Goal: Information Seeking & Learning: Learn about a topic

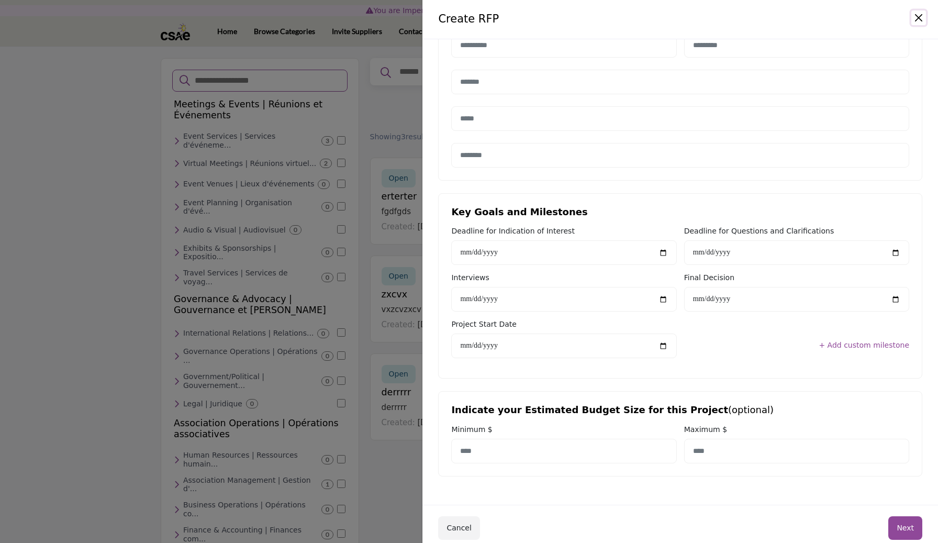
scroll to position [455, 0]
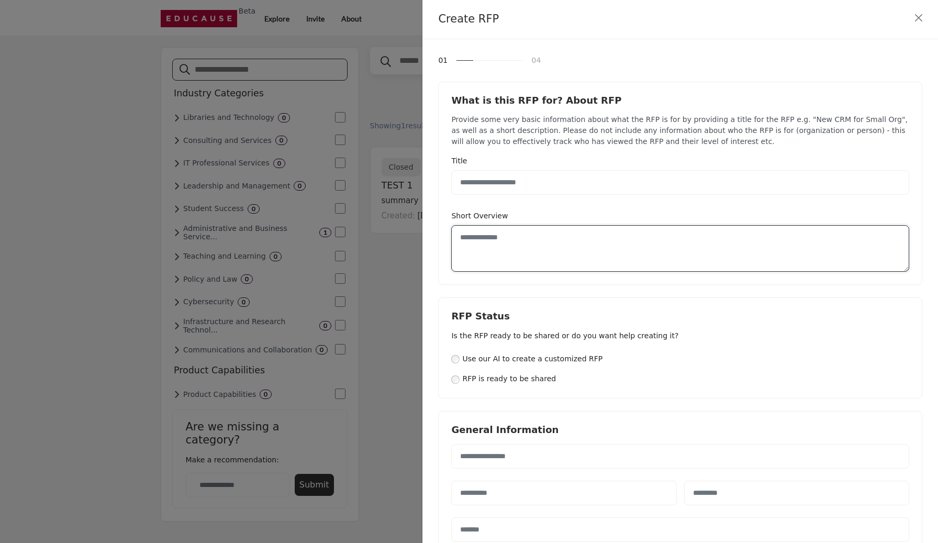
click at [710, 225] on textarea at bounding box center [680, 248] width 458 height 47
click at [713, 209] on div "What is this RFP for? About RFP Provide some very basic information about what …" at bounding box center [680, 184] width 484 height 204
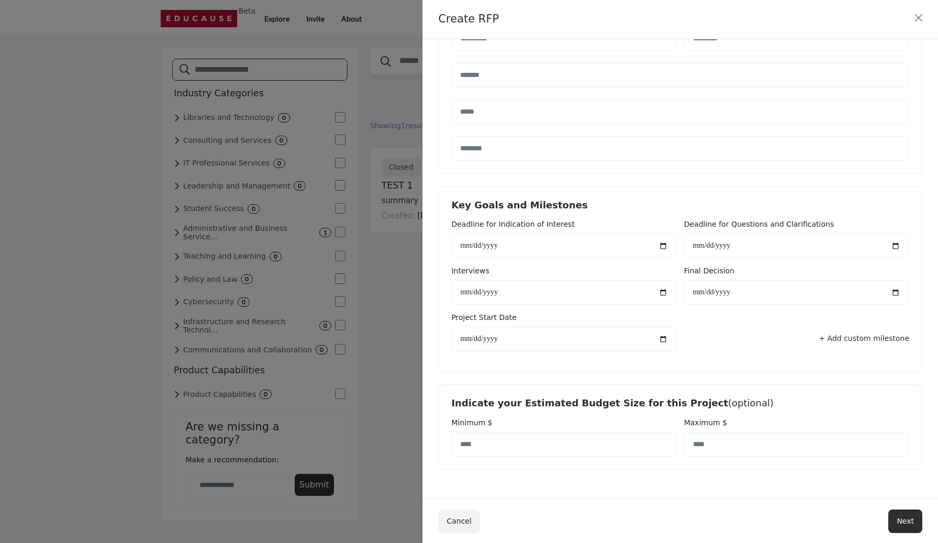
scroll to position [455, 0]
